Goal: Task Accomplishment & Management: Manage account settings

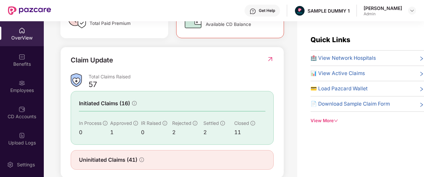
scroll to position [232, 0]
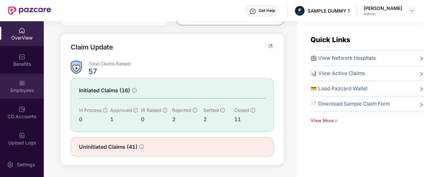
click at [31, 89] on div "Employees" at bounding box center [22, 90] width 44 height 7
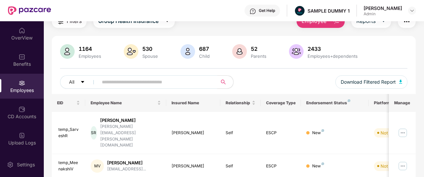
scroll to position [0, 0]
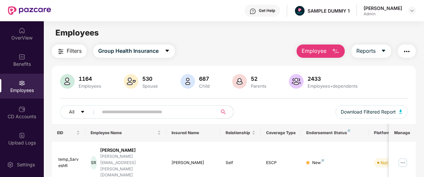
click at [308, 55] on span "Employee" at bounding box center [313, 51] width 25 height 8
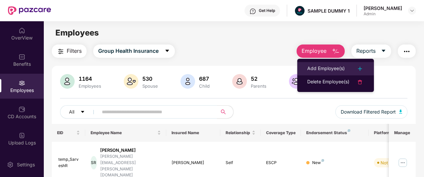
click at [309, 69] on div "Add Employee(s)" at bounding box center [325, 69] width 37 height 8
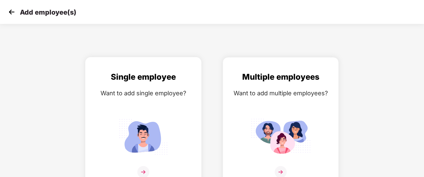
scroll to position [11, 0]
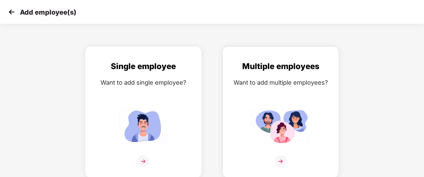
click at [145, 156] on img at bounding box center [143, 161] width 12 height 12
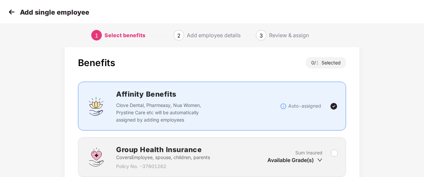
scroll to position [68, 0]
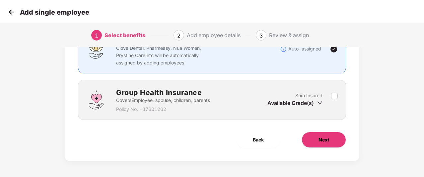
click at [303, 143] on button "Next" at bounding box center [323, 140] width 44 height 16
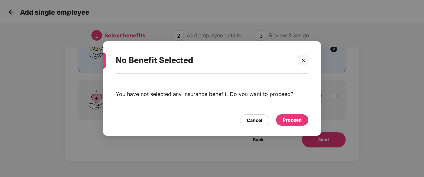
click at [282, 117] on div "Proceed" at bounding box center [292, 119] width 32 height 11
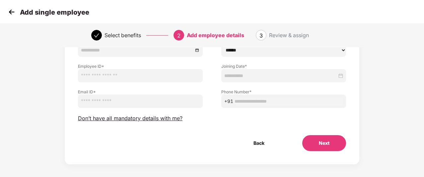
scroll to position [85, 0]
click at [0, 36] on div "Select benefits 2 Add employee details 3 Review & assign" at bounding box center [212, 35] width 424 height 24
click at [13, 14] on img at bounding box center [12, 12] width 10 height 10
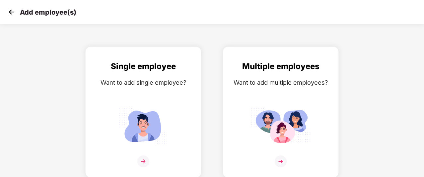
click at [13, 14] on img at bounding box center [12, 12] width 10 height 10
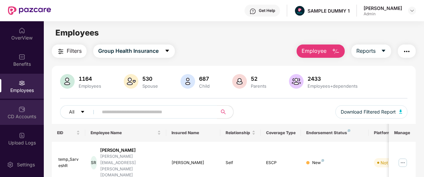
click at [14, 123] on div "CD Accounts" at bounding box center [22, 112] width 44 height 25
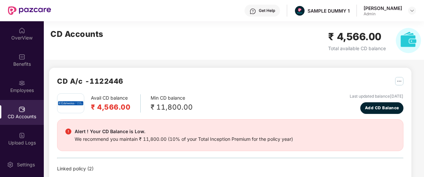
click at [14, 123] on div "CD Accounts" at bounding box center [22, 112] width 44 height 25
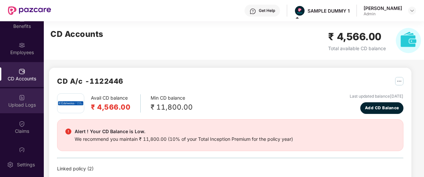
scroll to position [39, 0]
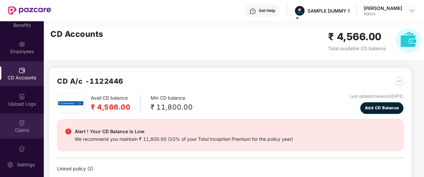
click at [15, 123] on div "Claims" at bounding box center [22, 125] width 44 height 25
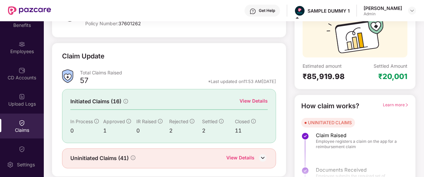
scroll to position [66, 0]
click at [254, 103] on div "View Details" at bounding box center [253, 100] width 28 height 7
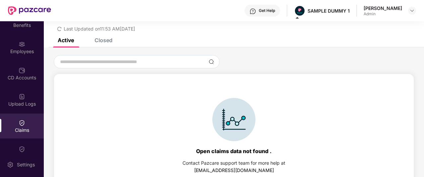
scroll to position [29, 0]
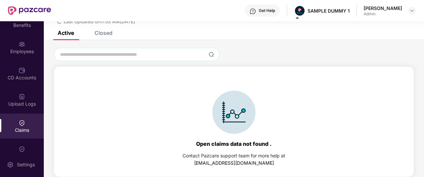
click at [98, 37] on div "Closed" at bounding box center [99, 33] width 28 height 15
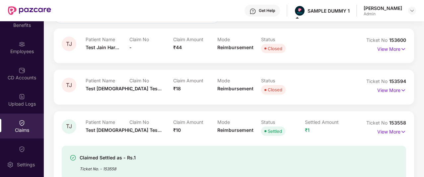
scroll to position [0, 0]
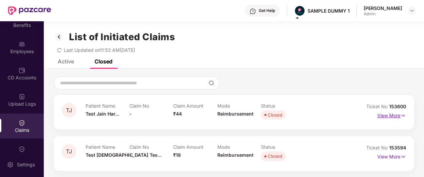
click at [395, 118] on p "View More" at bounding box center [391, 114] width 29 height 9
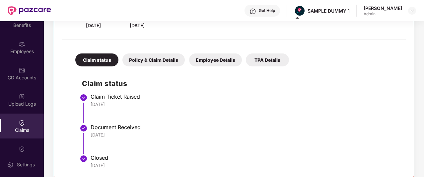
scroll to position [146, 0]
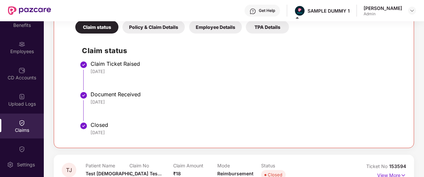
click at [151, 26] on div "Policy & Claim Details" at bounding box center [153, 27] width 62 height 13
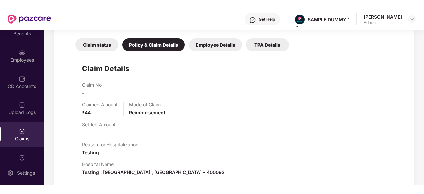
scroll to position [108, 0]
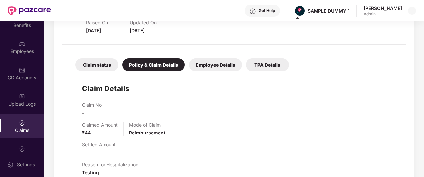
click at [230, 62] on div "Employee Details" at bounding box center [215, 64] width 53 height 13
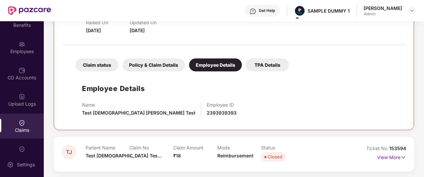
click at [272, 63] on div "TPA Details" at bounding box center [267, 64] width 43 height 13
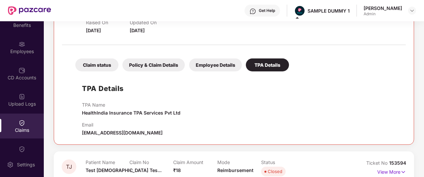
click at [258, 7] on div "Get Help" at bounding box center [261, 11] width 35 height 12
